Goal: Information Seeking & Learning: Learn about a topic

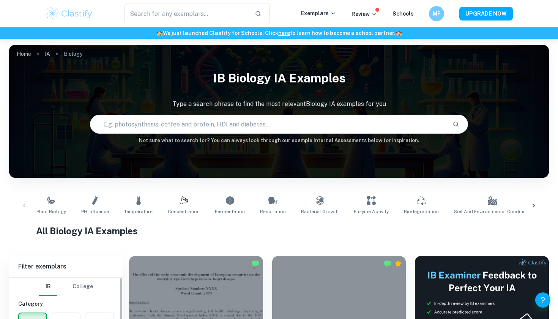
scroll to position [161, 0]
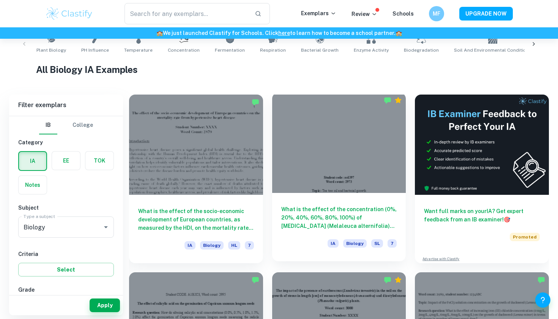
click at [336, 164] on div at bounding box center [339, 143] width 134 height 100
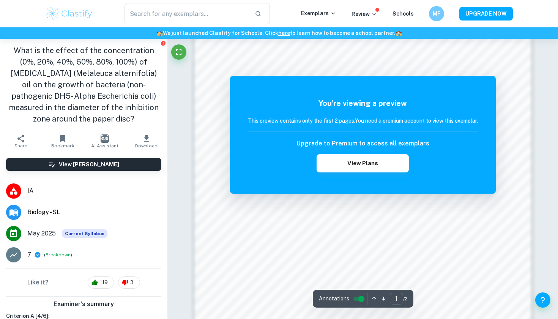
scroll to position [296, 0]
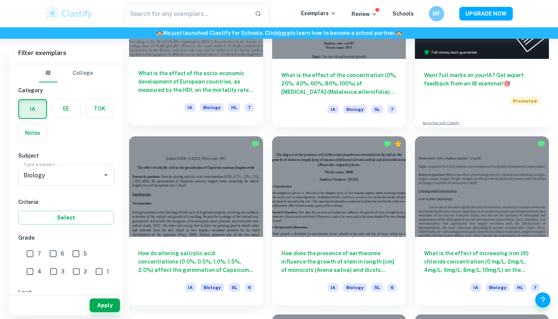
scroll to position [298, 0]
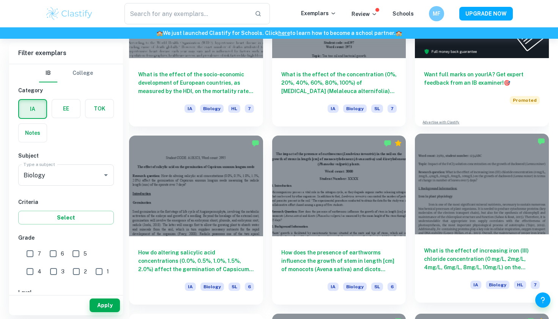
click at [494, 164] on div at bounding box center [482, 184] width 134 height 100
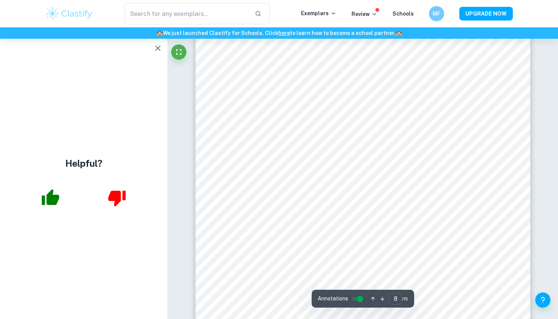
scroll to position [3484, 0]
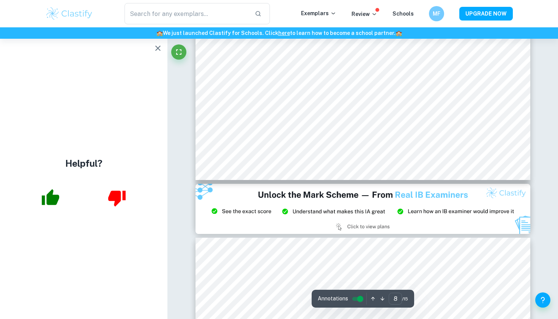
type input "9"
